Goal: Task Accomplishment & Management: Manage account settings

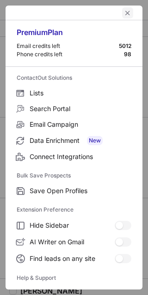
click at [124, 12] on span "left-button" at bounding box center [127, 12] width 7 height 7
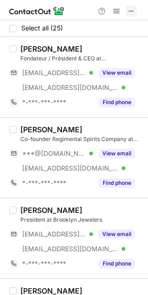
click at [131, 10] on span at bounding box center [130, 10] width 7 height 7
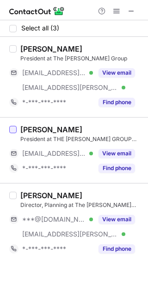
click at [14, 128] on div at bounding box center [12, 129] width 7 height 7
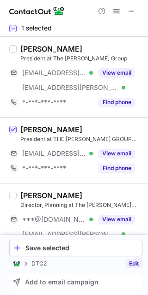
click at [134, 262] on link "Edit" at bounding box center [133, 263] width 17 height 9
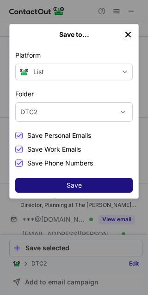
click at [89, 185] on button "Save" at bounding box center [73, 185] width 117 height 15
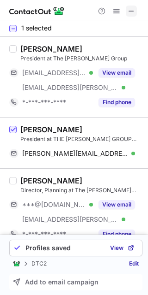
click at [127, 11] on button at bounding box center [130, 11] width 11 height 11
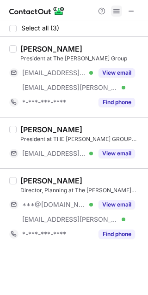
click at [115, 8] on span at bounding box center [116, 10] width 7 height 7
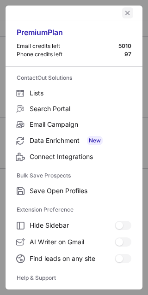
click at [124, 14] on span "left-button" at bounding box center [127, 12] width 7 height 7
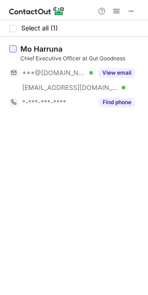
click at [15, 48] on div at bounding box center [12, 48] width 7 height 7
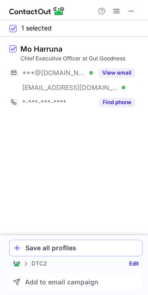
click at [95, 247] on div "Save all profiles" at bounding box center [81, 247] width 113 height 7
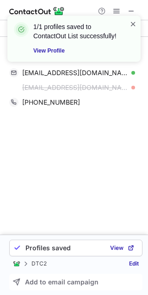
click at [129, 22] on span at bounding box center [132, 23] width 7 height 9
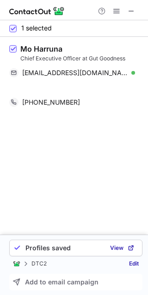
click at [117, 10] on div "1/1 profiles saved to ContactOut List successfully! View Profile" at bounding box center [74, 15] width 148 height 18
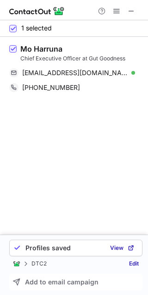
click at [117, 10] on span at bounding box center [116, 10] width 7 height 7
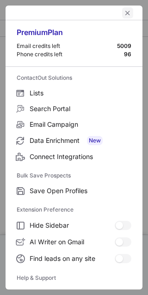
click at [124, 17] on button "left-button" at bounding box center [127, 12] width 11 height 11
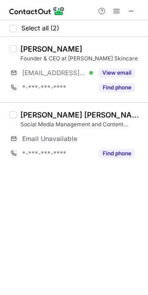
click at [15, 54] on label at bounding box center [12, 69] width 7 height 51
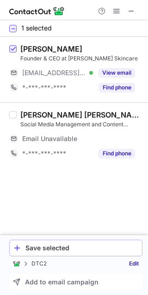
click at [82, 249] on div "Save selected" at bounding box center [81, 247] width 113 height 7
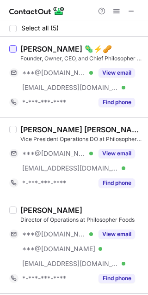
click at [12, 50] on div at bounding box center [12, 48] width 7 height 7
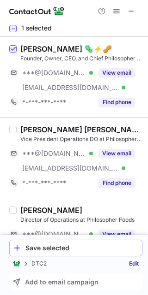
click at [98, 244] on div "Save selected" at bounding box center [81, 247] width 113 height 7
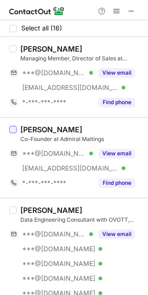
click at [12, 130] on div at bounding box center [12, 129] width 7 height 7
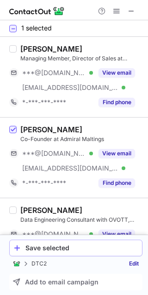
click at [77, 246] on div "Save selected" at bounding box center [81, 247] width 113 height 7
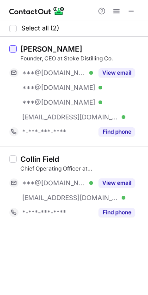
click at [14, 50] on div at bounding box center [12, 48] width 7 height 7
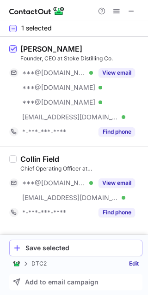
click at [92, 250] on div "Save selected" at bounding box center [81, 247] width 113 height 7
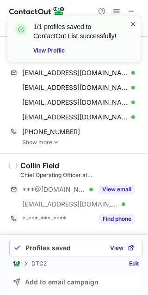
click at [133, 24] on span at bounding box center [132, 23] width 7 height 9
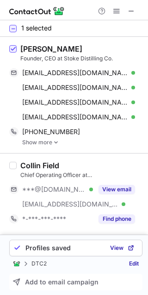
click at [117, 12] on span at bounding box center [116, 10] width 7 height 7
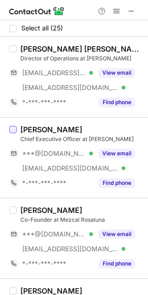
click at [14, 129] on div at bounding box center [12, 129] width 7 height 7
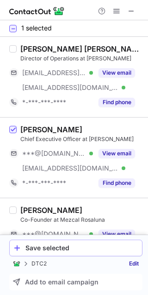
click at [93, 244] on div "Save selected" at bounding box center [81, 247] width 113 height 7
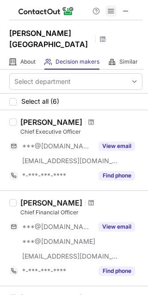
click at [107, 11] on span at bounding box center [110, 10] width 7 height 7
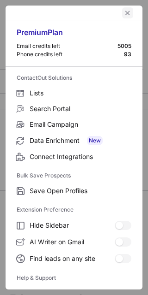
click at [124, 12] on span "left-button" at bounding box center [127, 12] width 7 height 7
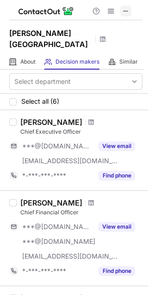
click at [125, 12] on span at bounding box center [125, 10] width 7 height 7
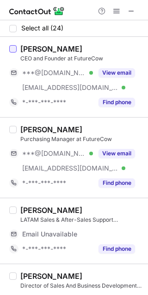
click at [12, 47] on div at bounding box center [12, 48] width 7 height 7
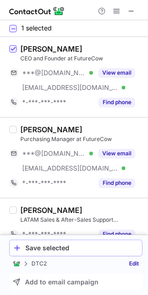
click at [92, 248] on div "Save selected" at bounding box center [81, 247] width 113 height 7
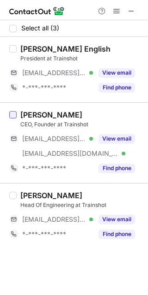
click at [12, 114] on div at bounding box center [12, 114] width 7 height 7
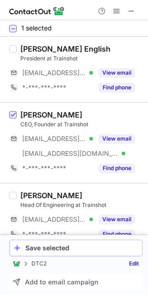
click at [106, 246] on div "Save selected" at bounding box center [81, 247] width 113 height 7
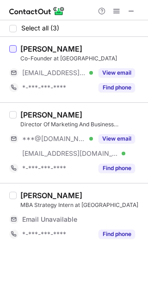
click at [12, 47] on div at bounding box center [12, 48] width 7 height 7
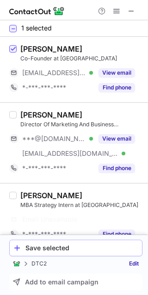
click at [93, 245] on div "Save selected" at bounding box center [81, 247] width 113 height 7
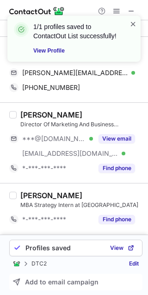
click at [132, 23] on span at bounding box center [132, 23] width 7 height 9
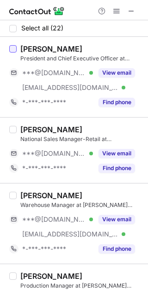
click at [16, 50] on div at bounding box center [12, 48] width 7 height 7
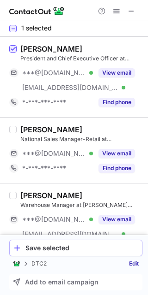
click at [85, 244] on div "Save selected" at bounding box center [81, 247] width 113 height 7
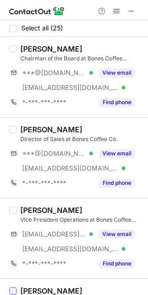
click at [15, 287] on div at bounding box center [12, 290] width 7 height 7
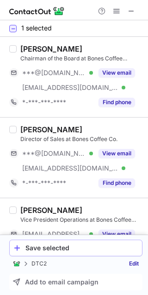
click at [58, 247] on div "Save selected" at bounding box center [81, 247] width 113 height 7
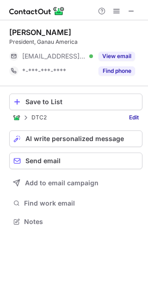
scroll to position [215, 148]
click at [129, 14] on span at bounding box center [130, 10] width 7 height 7
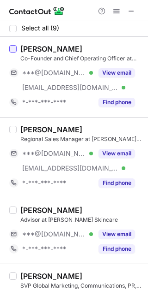
click at [13, 51] on div at bounding box center [12, 48] width 7 height 7
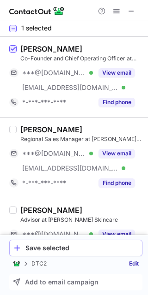
click at [75, 244] on div "Save selected" at bounding box center [81, 247] width 113 height 7
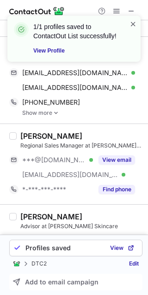
click at [134, 22] on span at bounding box center [132, 23] width 7 height 9
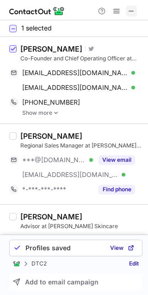
click at [133, 13] on span at bounding box center [130, 10] width 7 height 7
